Goal: Complete application form

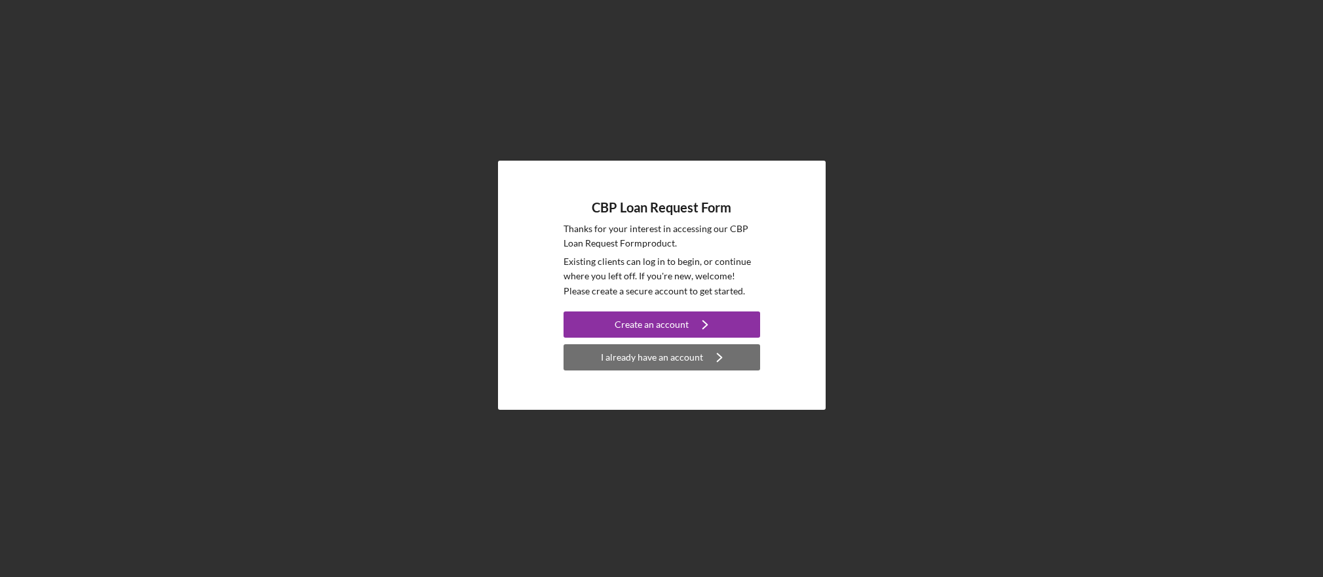
click at [663, 364] on div "I already have an account" at bounding box center [652, 357] width 102 height 26
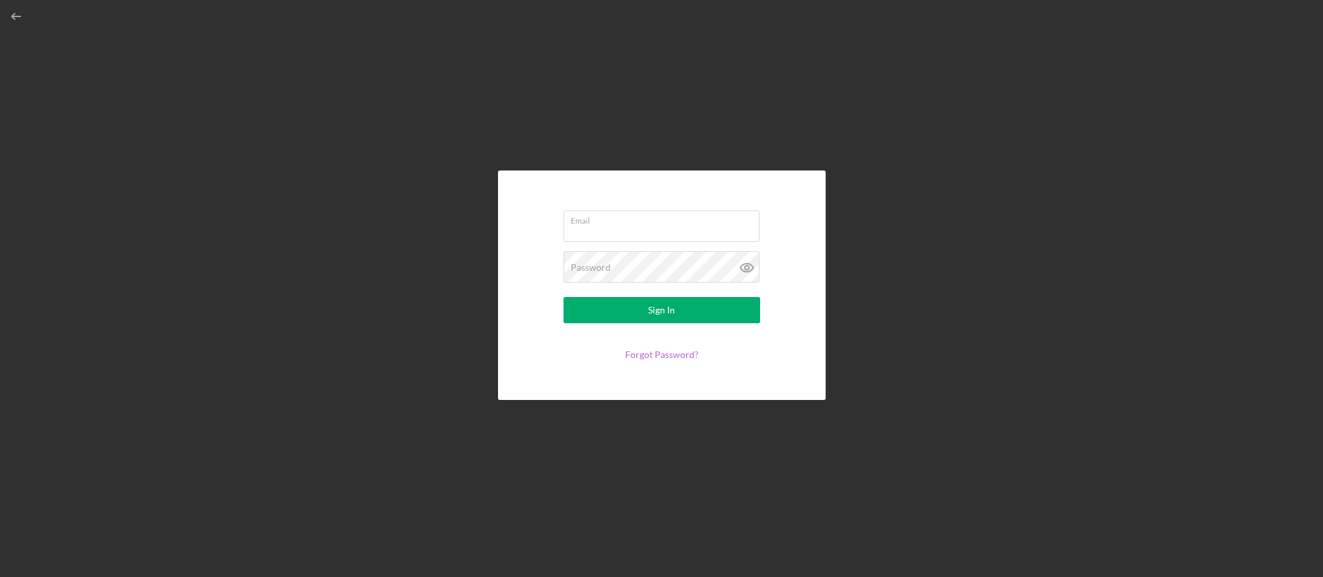
type input "[PERSON_NAME][EMAIL_ADDRESS][DOMAIN_NAME]"
click at [632, 225] on input "[PERSON_NAME][EMAIL_ADDRESS][DOMAIN_NAME]" at bounding box center [662, 225] width 196 height 31
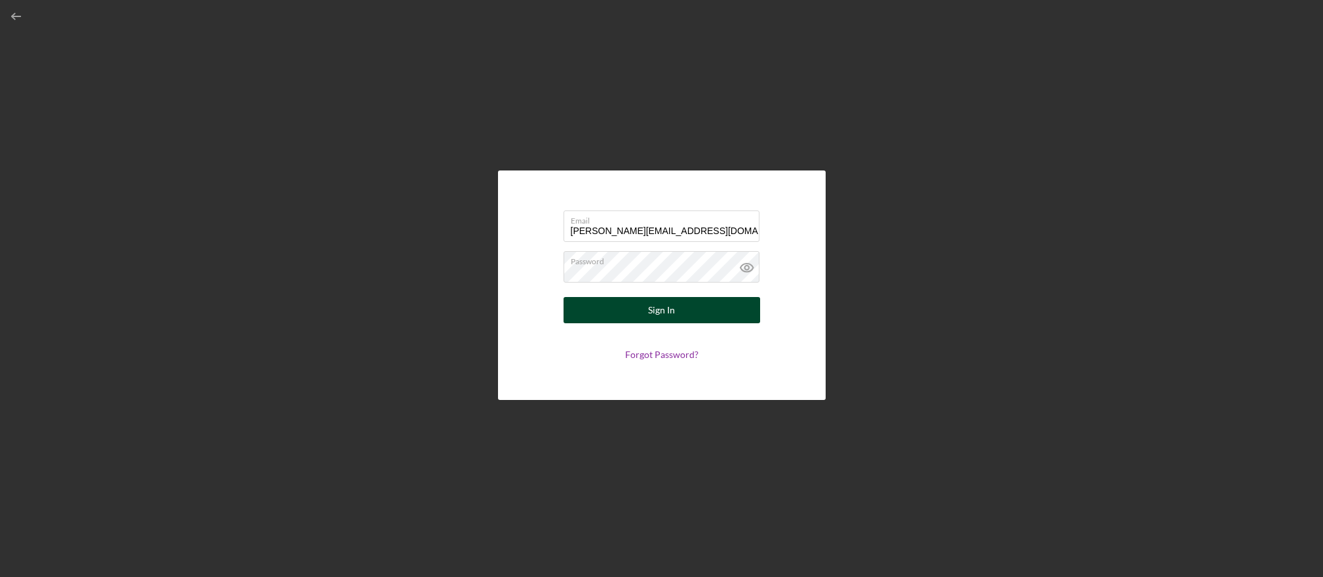
click at [579, 315] on button "Sign In" at bounding box center [662, 310] width 197 height 26
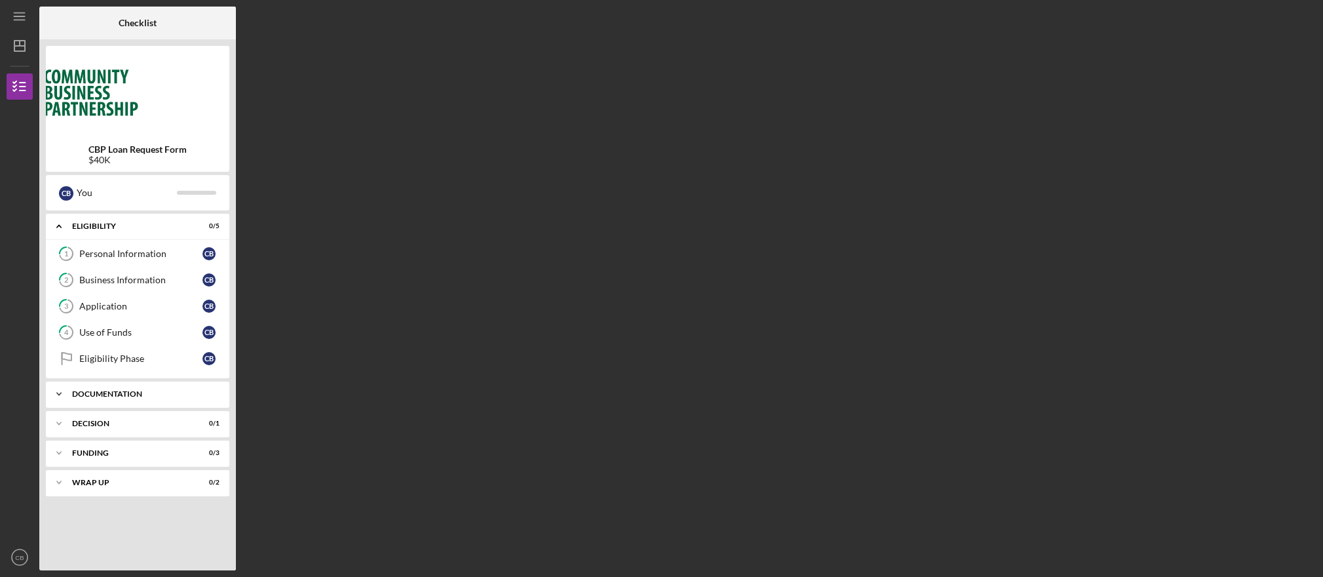
click at [132, 392] on div "Documentation" at bounding box center [142, 394] width 141 height 8
